Goal: Task Accomplishment & Management: Use online tool/utility

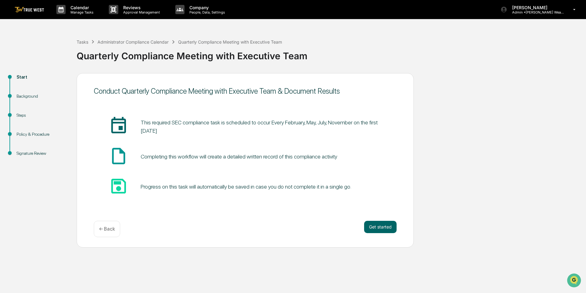
click at [381, 227] on button "Get started" at bounding box center [380, 226] width 33 height 12
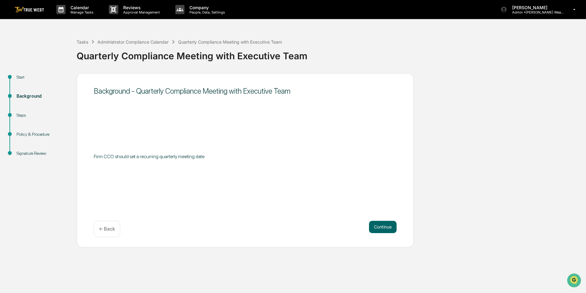
click at [112, 229] on p "← Back" at bounding box center [107, 229] width 16 height 6
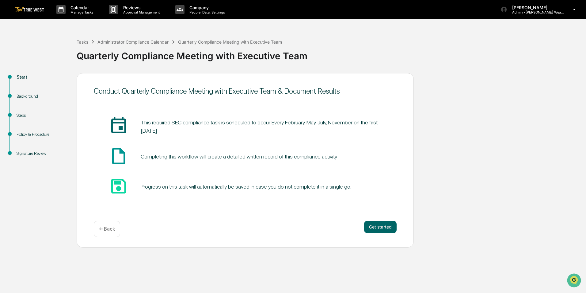
click at [384, 224] on button "Get started" at bounding box center [380, 226] width 33 height 12
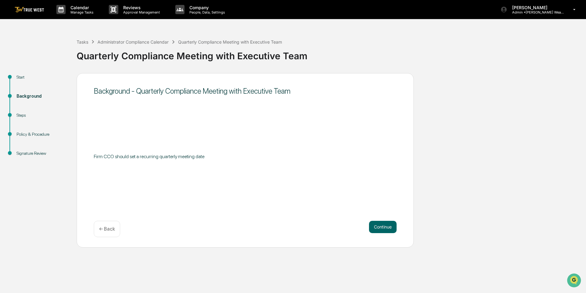
click at [388, 227] on button "Continue" at bounding box center [383, 226] width 28 height 12
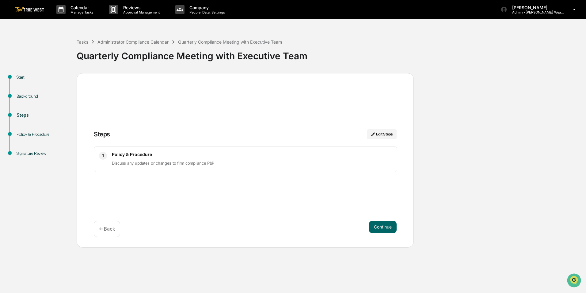
click at [150, 157] on div "Policy & Procedure Discuss any updates or changes to firm compliance P&P" at bounding box center [252, 158] width 280 height 15
click at [153, 149] on div "1 Policy & Procedure Discuss any updates or changes to firm compliance P&P" at bounding box center [246, 158] width 304 height 25
click at [381, 224] on button "Continue" at bounding box center [383, 226] width 28 height 12
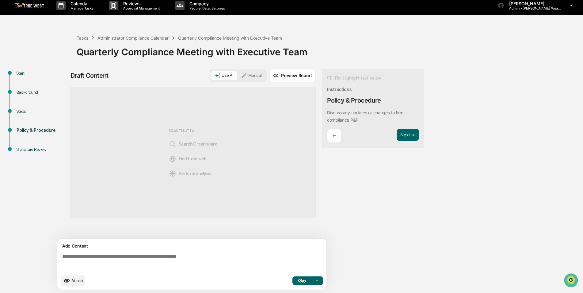
scroll to position [5, 0]
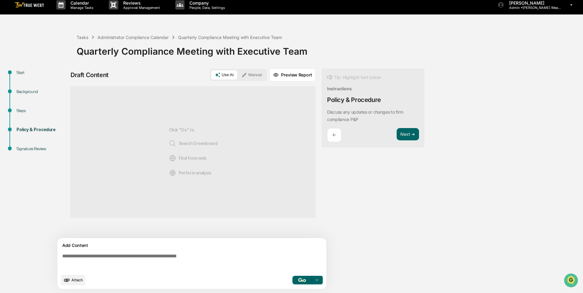
click at [229, 72] on button "Use AI" at bounding box center [224, 74] width 26 height 9
click at [305, 281] on img "button" at bounding box center [301, 279] width 7 height 4
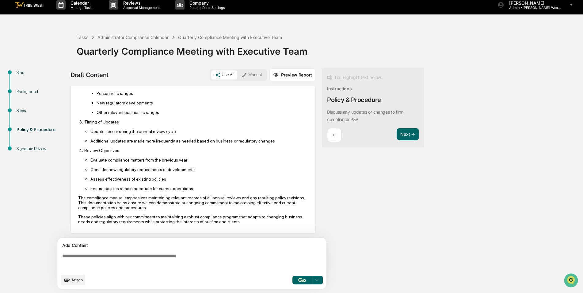
scroll to position [107, 0]
click at [405, 136] on button "Next ➔" at bounding box center [408, 134] width 22 height 13
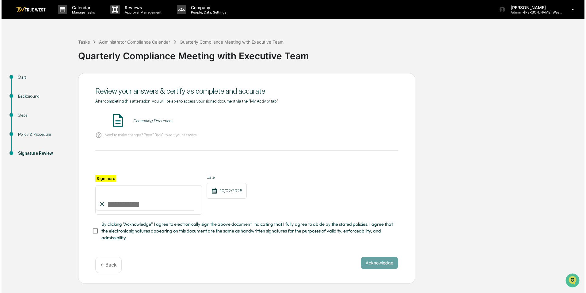
scroll to position [0, 0]
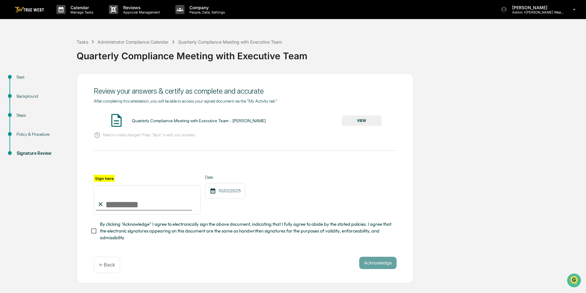
click at [110, 204] on input "Sign here" at bounding box center [147, 199] width 107 height 29
type input "**********"
click at [373, 263] on button "Acknowledge" at bounding box center [377, 262] width 37 height 12
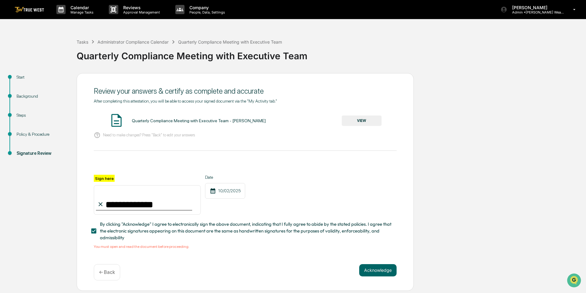
click at [361, 117] on button "VIEW" at bounding box center [362, 120] width 40 height 10
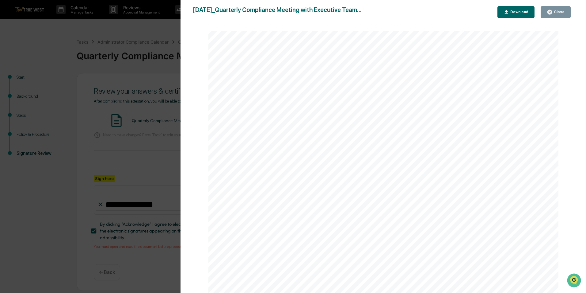
scroll to position [123, 0]
click at [519, 8] on button "Download" at bounding box center [516, 12] width 37 height 12
click at [558, 11] on div "Close" at bounding box center [559, 12] width 12 height 4
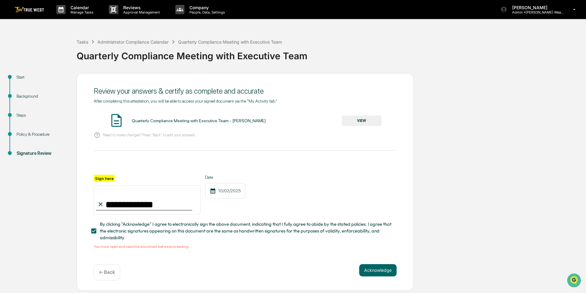
click at [369, 271] on button "Acknowledge" at bounding box center [377, 270] width 37 height 12
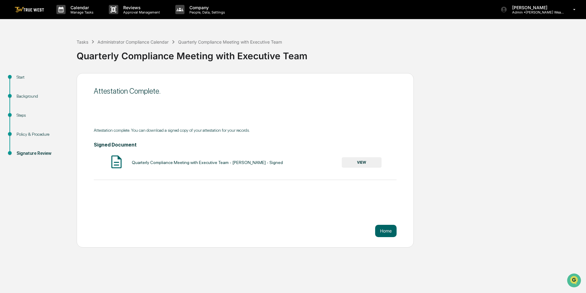
click at [386, 230] on button "Home" at bounding box center [385, 230] width 21 height 12
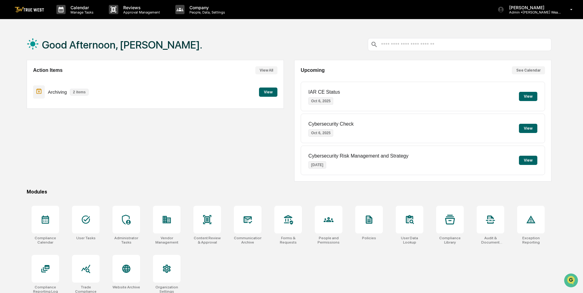
click at [260, 90] on button "View" at bounding box center [268, 91] width 18 height 9
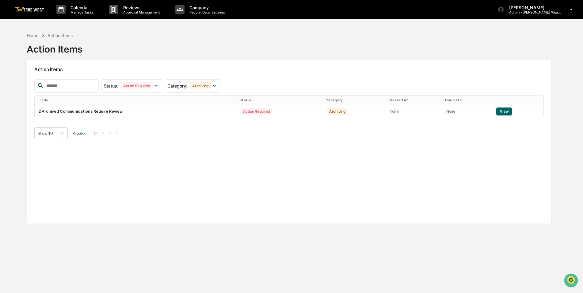
click at [502, 110] on button "View" at bounding box center [504, 111] width 16 height 8
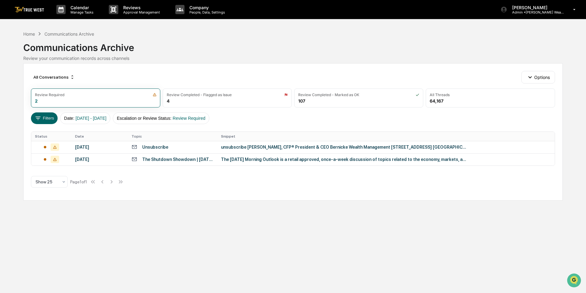
click at [105, 144] on div "September 30, 2025" at bounding box center [99, 146] width 49 height 5
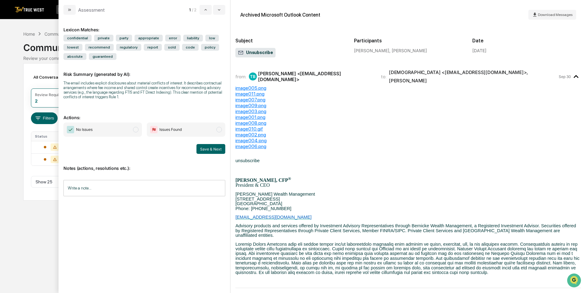
click at [136, 128] on span "modal" at bounding box center [136, 130] width 6 height 6
click at [82, 187] on input "Write a note..." at bounding box center [144, 188] width 162 height 16
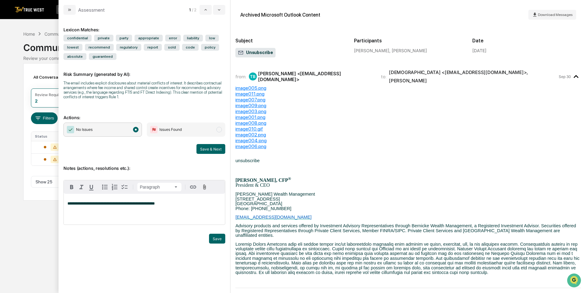
click at [218, 237] on button "Save" at bounding box center [217, 238] width 16 height 10
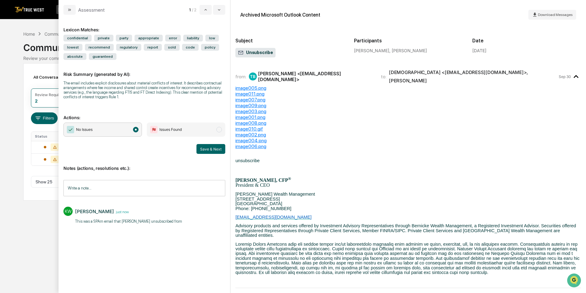
click at [212, 144] on button "Save & Next" at bounding box center [211, 149] width 29 height 10
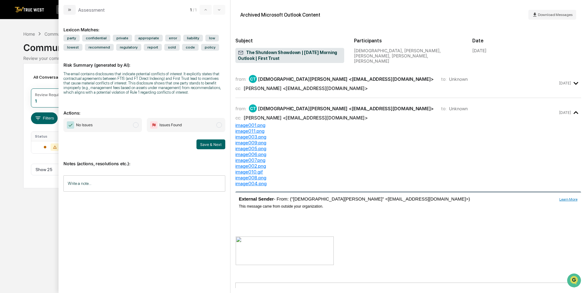
click at [136, 123] on span "modal" at bounding box center [136, 125] width 6 height 6
click at [71, 181] on input "Write a note..." at bounding box center [144, 183] width 162 height 16
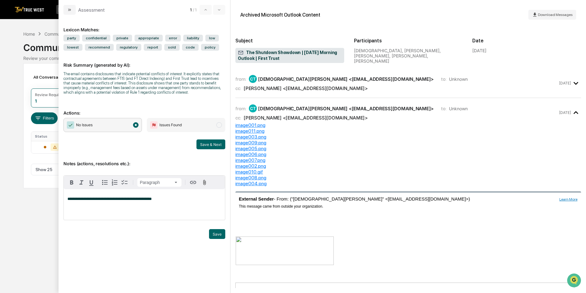
click at [209, 144] on button "Save & Next" at bounding box center [211, 144] width 29 height 10
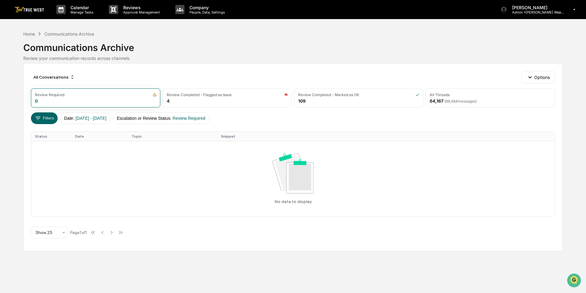
click at [31, 36] on div "Home Communications Archive" at bounding box center [58, 33] width 71 height 7
